Goal: Information Seeking & Learning: Learn about a topic

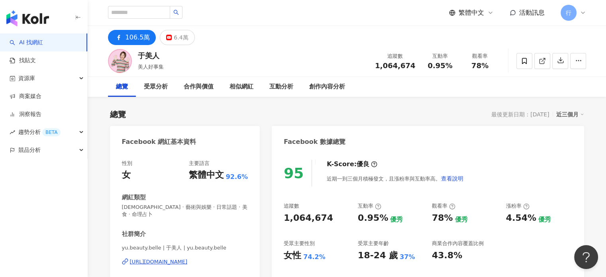
click at [43, 42] on link "AI 找網紅" at bounding box center [26, 43] width 33 height 8
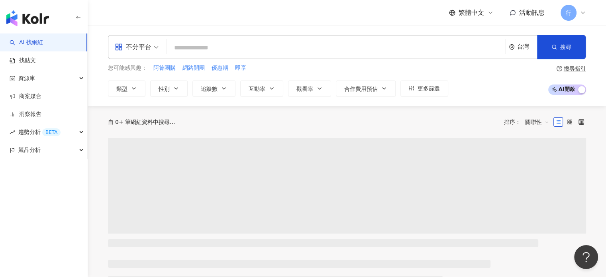
click at [262, 51] on input "search" at bounding box center [336, 47] width 332 height 15
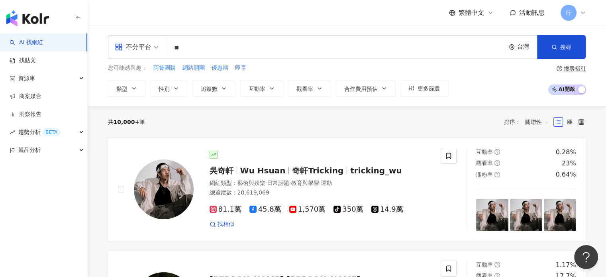
type input "*"
click at [185, 49] on input "search" at bounding box center [336, 47] width 332 height 15
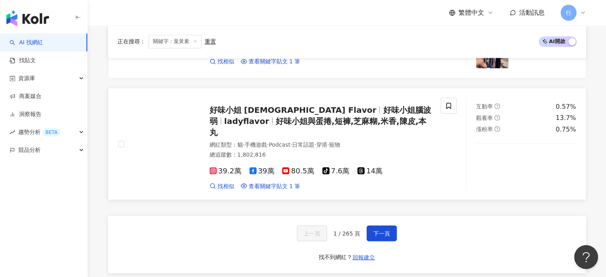
scroll to position [1514, 0]
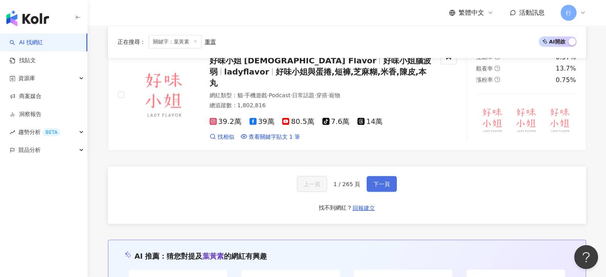
type input "***"
click at [387, 180] on span "下一頁" at bounding box center [381, 183] width 17 height 6
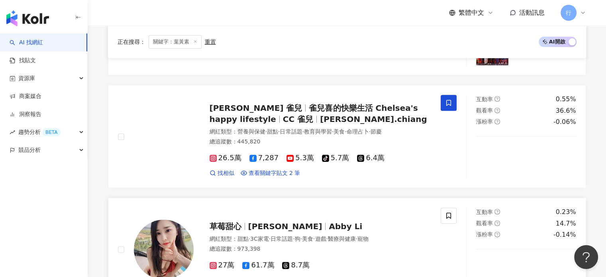
scroll to position [258, 0]
